Goal: Check status: Check status

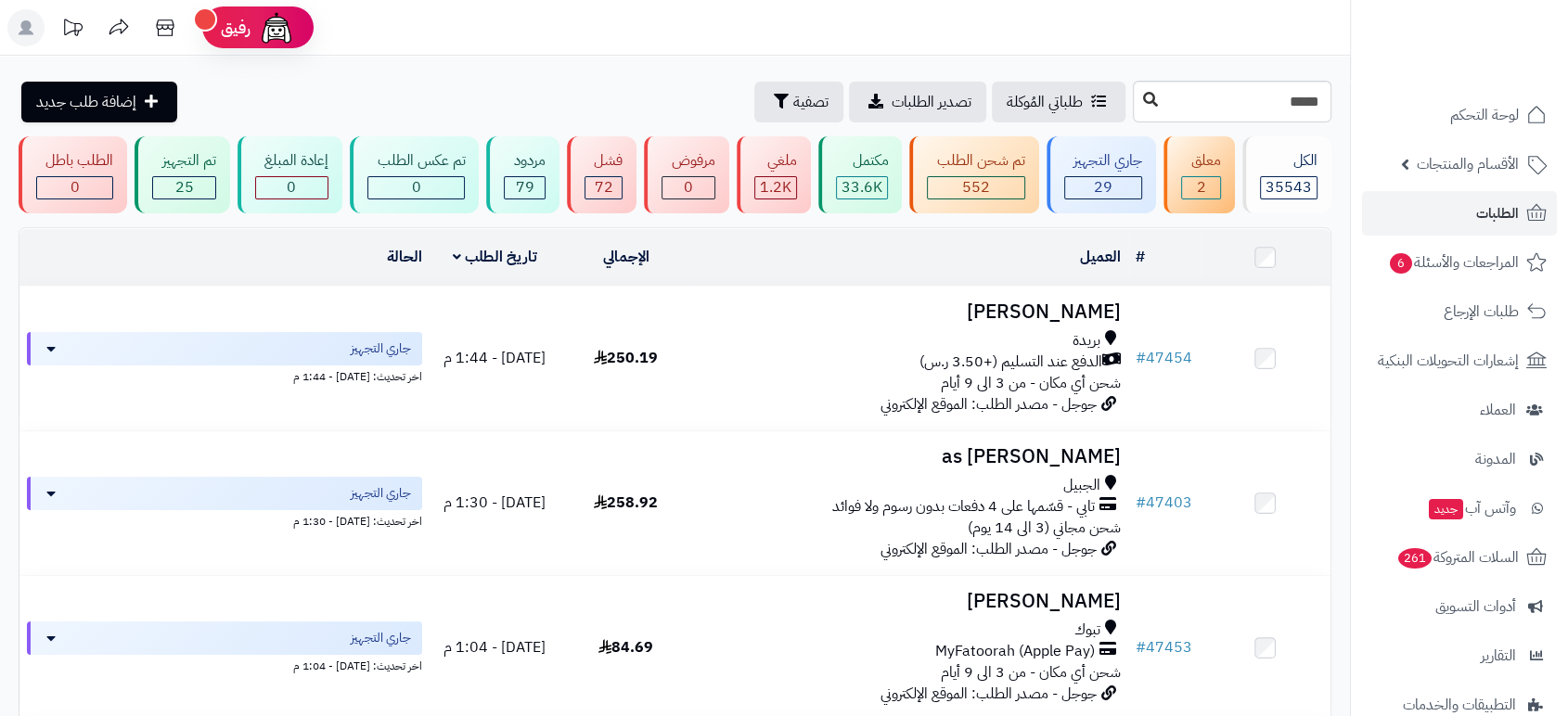
type input "*****"
click at [1142, 102] on icon at bounding box center [1149, 99] width 15 height 15
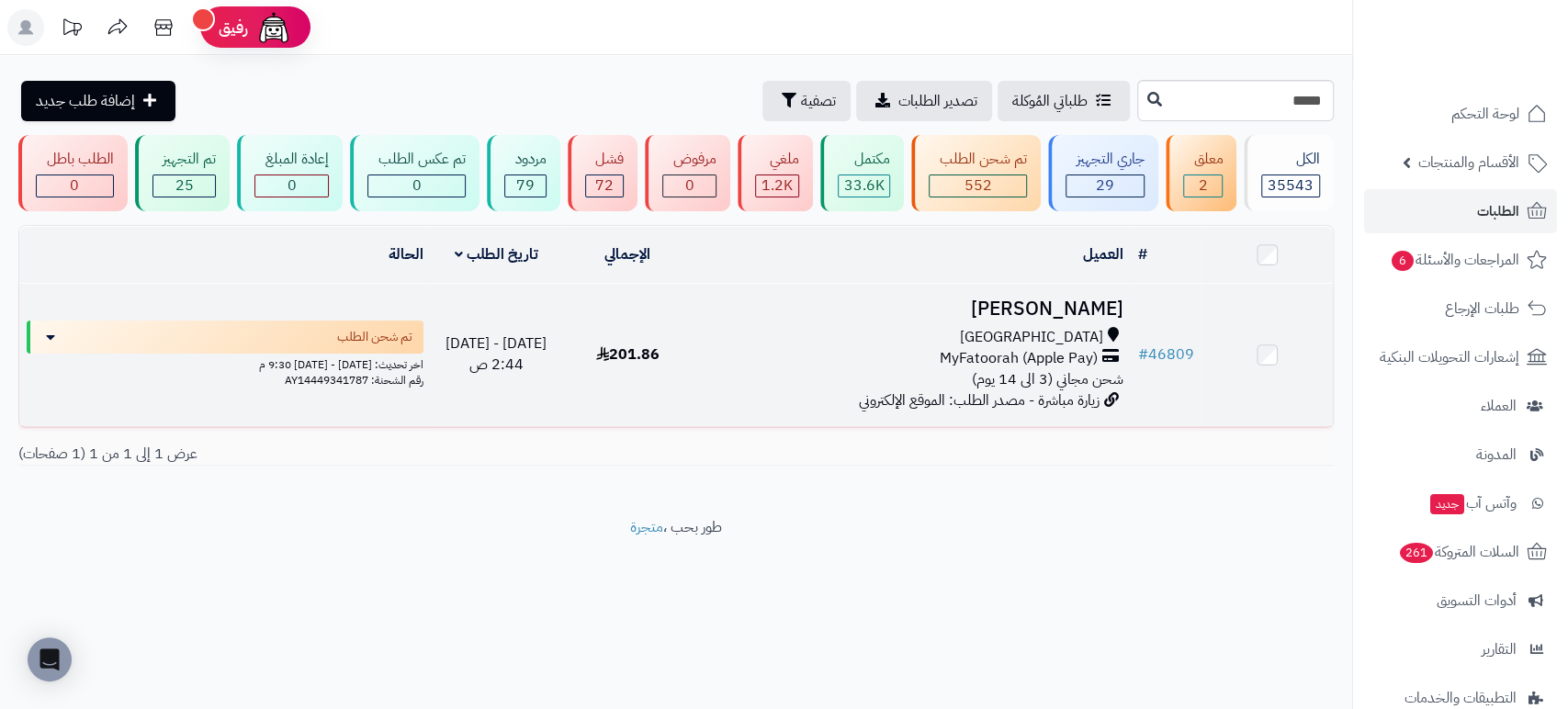
click at [1070, 298] on h3 "[PERSON_NAME]" at bounding box center [912, 309] width 422 height 21
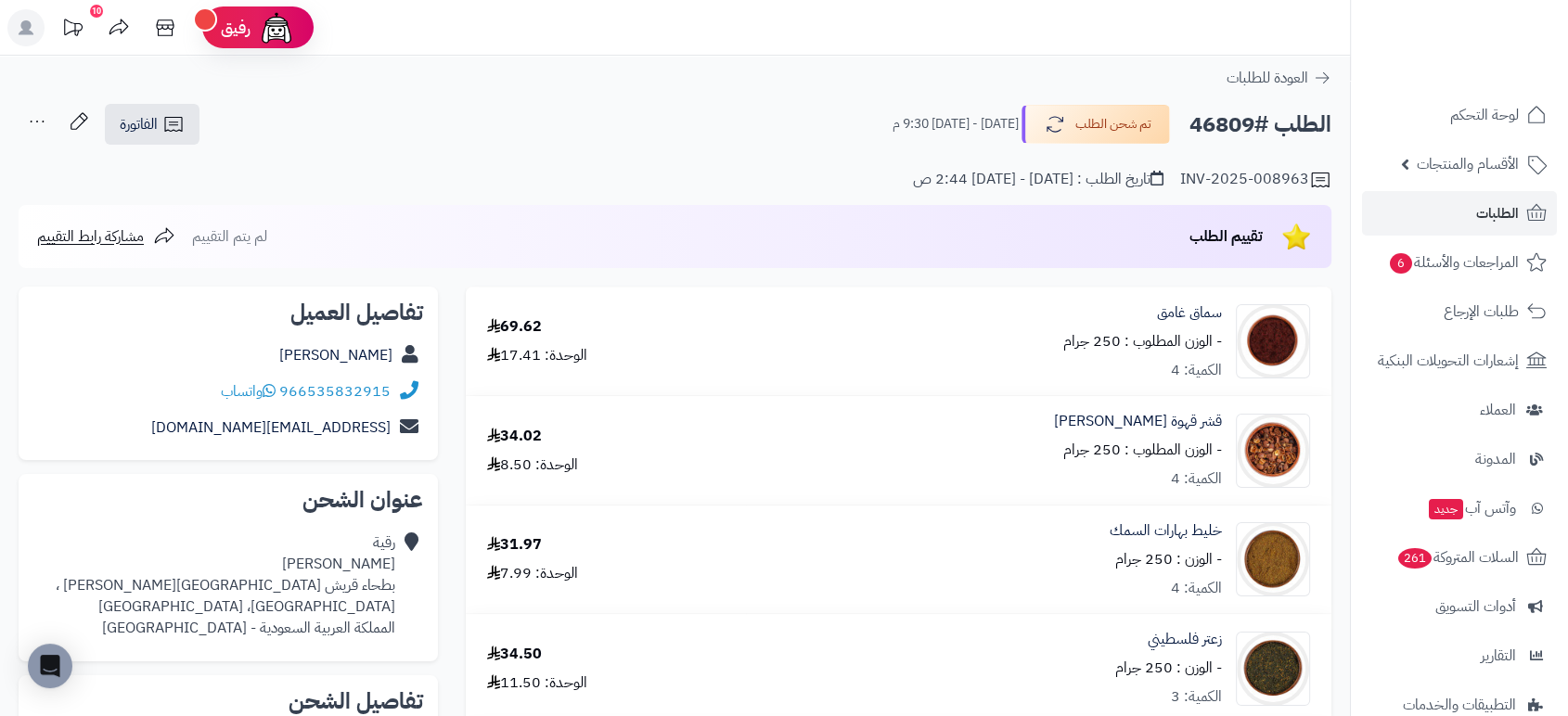
scroll to position [626, 0]
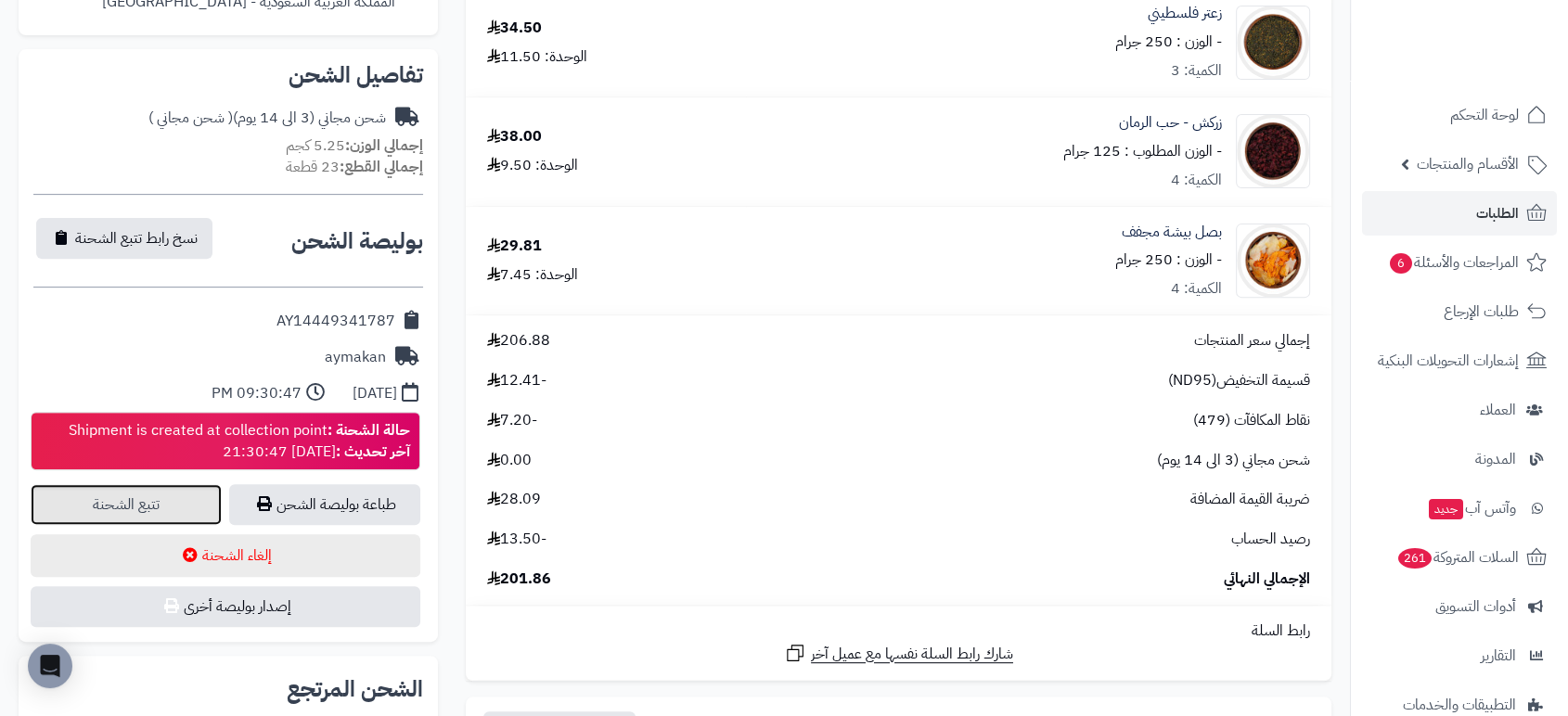
click at [103, 496] on link "تتبع الشحنة" at bounding box center [125, 505] width 191 height 41
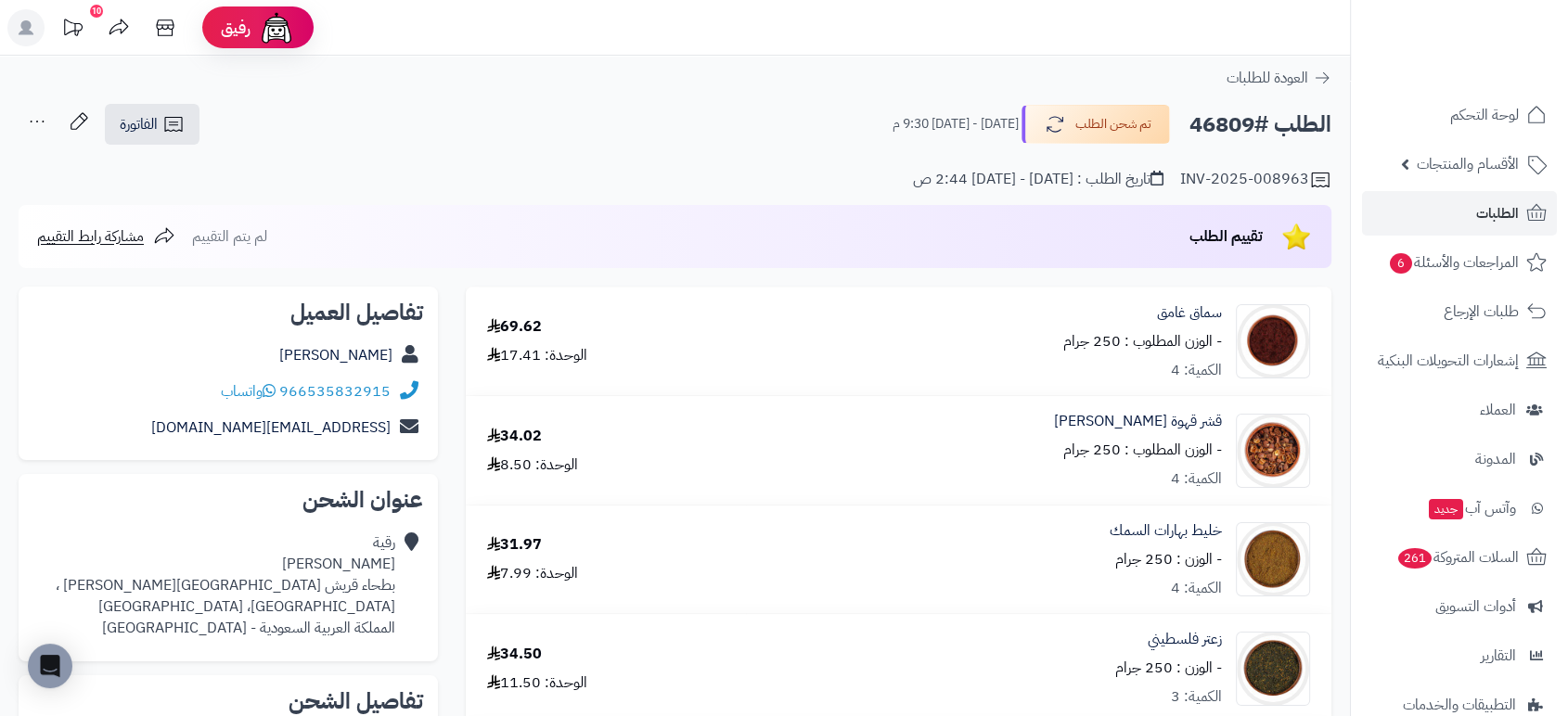
drag, startPoint x: 1253, startPoint y: 127, endPoint x: 1185, endPoint y: 112, distance: 69.6
click at [1185, 112] on div "الطلب #46809 تم شحن الطلب السبت - ١٣ سبتمبر ٢٠٢٥ - 9:30 م" at bounding box center [1103, 124] width 456 height 39
copy h2 "46809"
